Goal: Information Seeking & Learning: Learn about a topic

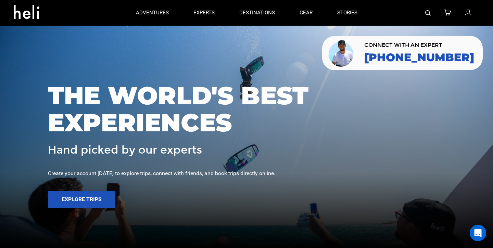
click at [429, 16] on link at bounding box center [428, 13] width 5 height 26
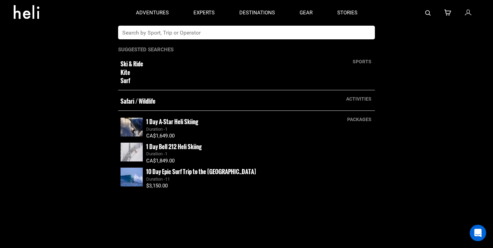
click at [183, 35] on input "text" at bounding box center [239, 33] width 243 height 14
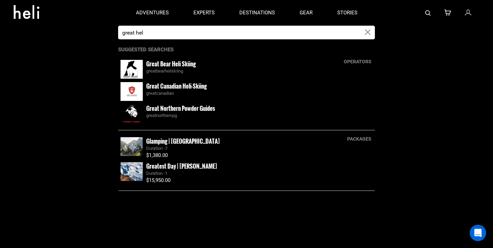
type input "great hel"
click at [186, 87] on small "Great Canadian Heli-Skiing" at bounding box center [176, 86] width 61 height 9
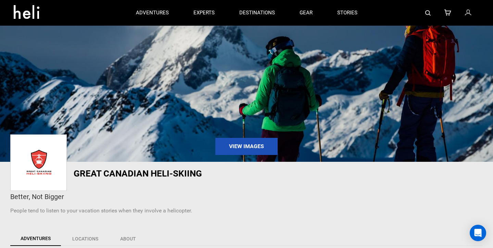
click at [429, 11] on img at bounding box center [428, 12] width 5 height 5
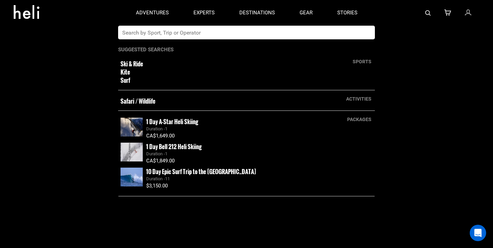
click at [262, 31] on input "text" at bounding box center [239, 33] width 243 height 14
type input "rancho [PERSON_NAME]"
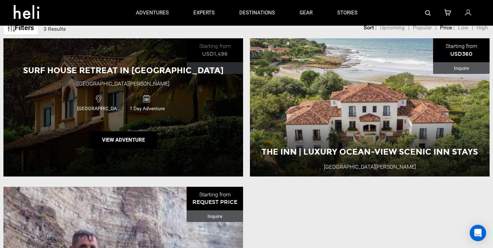
scroll to position [76, 0]
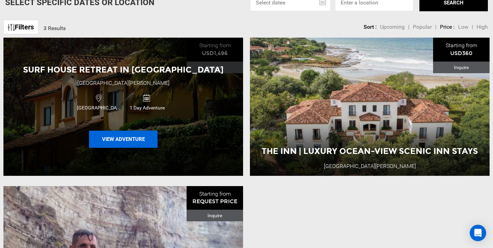
click at [130, 140] on button "View Adventure" at bounding box center [123, 139] width 69 height 17
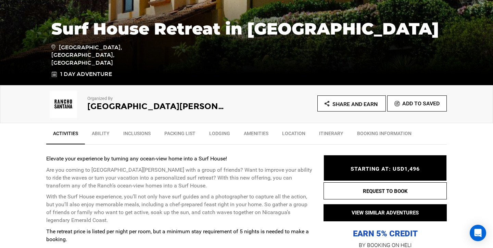
scroll to position [147, 0]
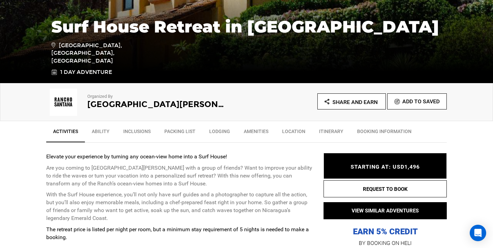
click at [120, 107] on h2 "[GEOGRAPHIC_DATA][PERSON_NAME]" at bounding box center [157, 104] width 140 height 9
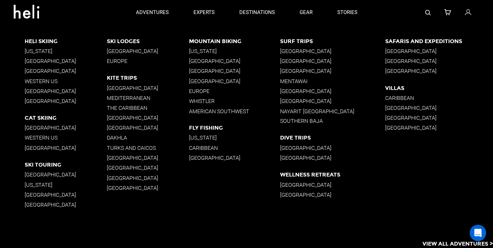
click at [115, 118] on p "[GEOGRAPHIC_DATA]" at bounding box center [148, 118] width 82 height 7
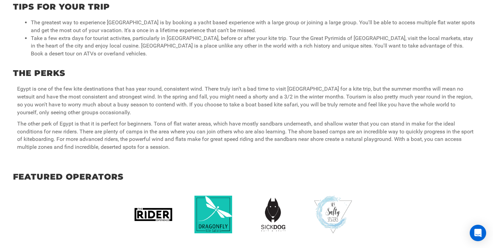
scroll to position [419, 0]
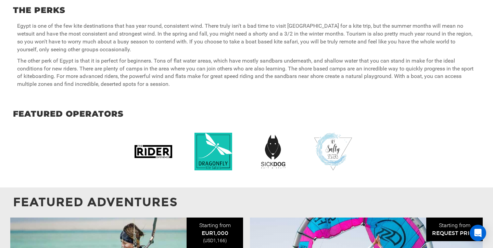
click at [274, 141] on img at bounding box center [277, 152] width 45 height 38
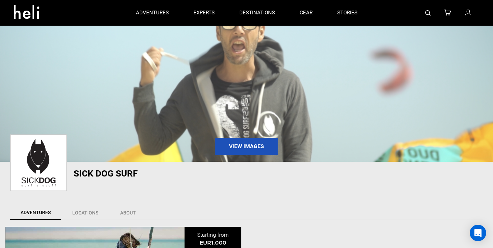
click at [425, 12] on div at bounding box center [425, 13] width 110 height 26
click at [429, 12] on img at bounding box center [428, 12] width 5 height 5
click at [427, 11] on img at bounding box center [428, 12] width 5 height 5
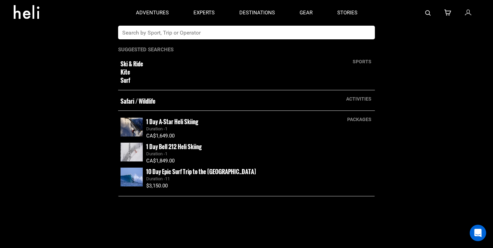
click at [258, 36] on input "text" at bounding box center [239, 33] width 243 height 14
type input "[GEOGRAPHIC_DATA]"
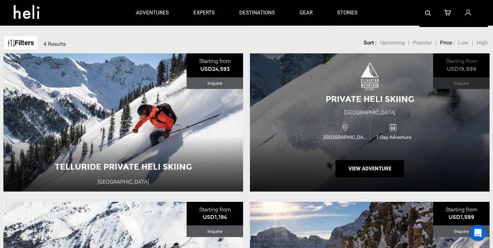
scroll to position [67, 0]
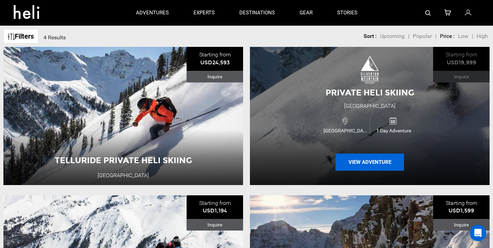
click at [368, 169] on button "View Adventure" at bounding box center [370, 162] width 69 height 17
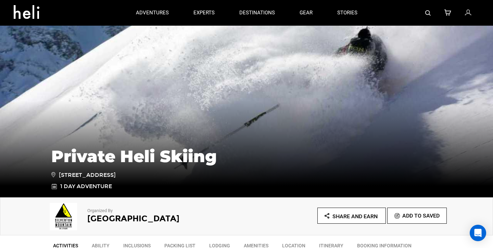
scroll to position [42, 0]
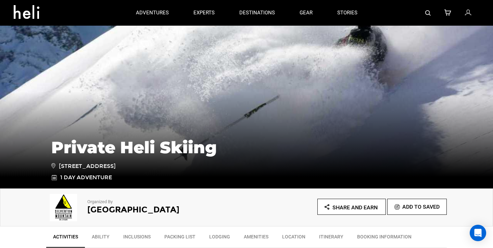
click at [98, 208] on h2 "[GEOGRAPHIC_DATA]" at bounding box center [157, 210] width 140 height 9
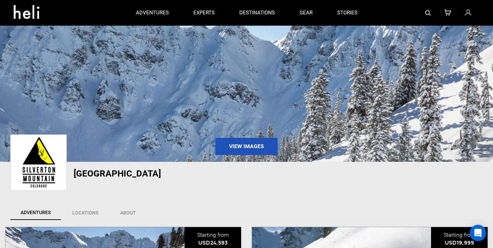
click at [432, 13] on div at bounding box center [425, 13] width 110 height 26
click at [428, 13] on img at bounding box center [428, 12] width 5 height 5
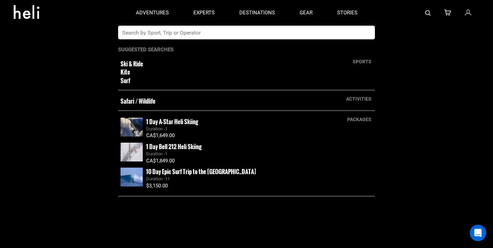
click at [296, 28] on input "text" at bounding box center [239, 33] width 243 height 14
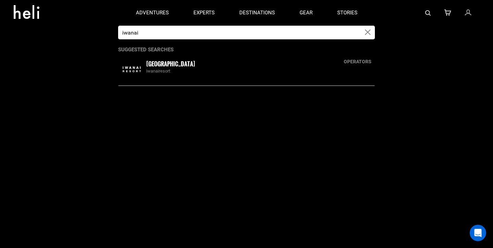
type input "iwanai"
click at [134, 66] on img at bounding box center [132, 69] width 22 height 19
